Goal: Task Accomplishment & Management: Manage account settings

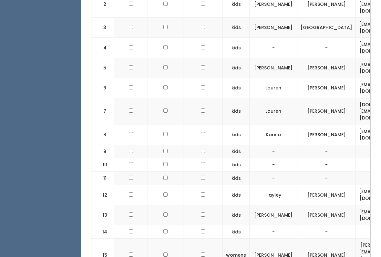
click at [132, 176] on input "checkbox" at bounding box center [131, 178] width 4 height 4
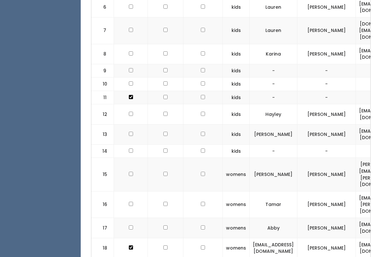
scroll to position [0, -1]
click at [130, 95] on input "checkbox" at bounding box center [131, 97] width 4 height 4
checkbox input "false"
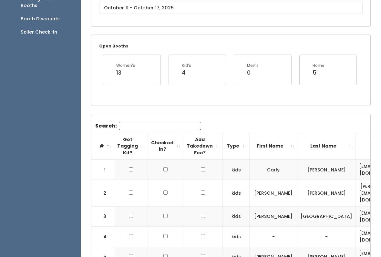
scroll to position [0, 0]
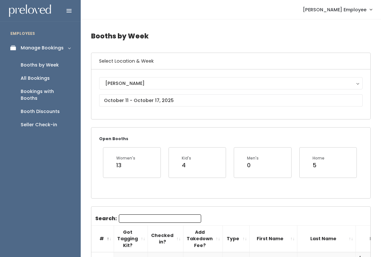
click at [58, 60] on link "Booths by Week" at bounding box center [40, 64] width 81 height 13
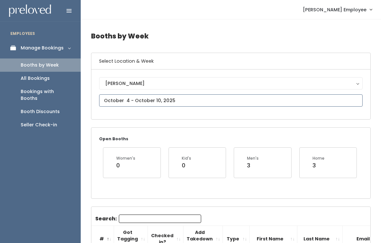
click at [157, 96] on input "text" at bounding box center [231, 100] width 264 height 12
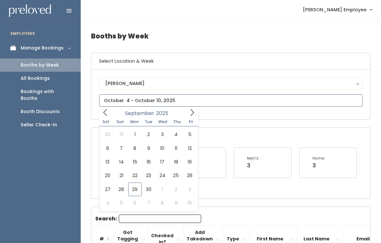
click at [189, 114] on icon at bounding box center [192, 112] width 7 height 7
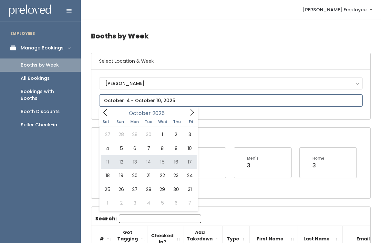
type input "October 11 to October 17"
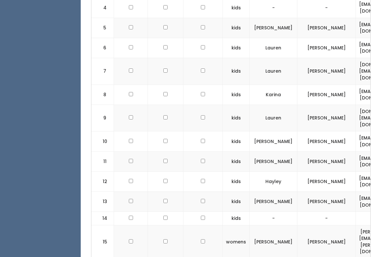
scroll to position [338, 0]
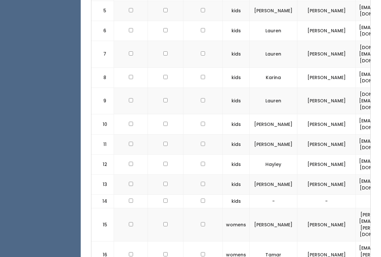
click at [129, 142] on input "checkbox" at bounding box center [131, 144] width 4 height 4
checkbox input "true"
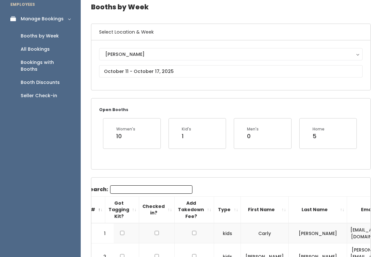
scroll to position [29, 0]
